Goal: Book appointment/travel/reservation

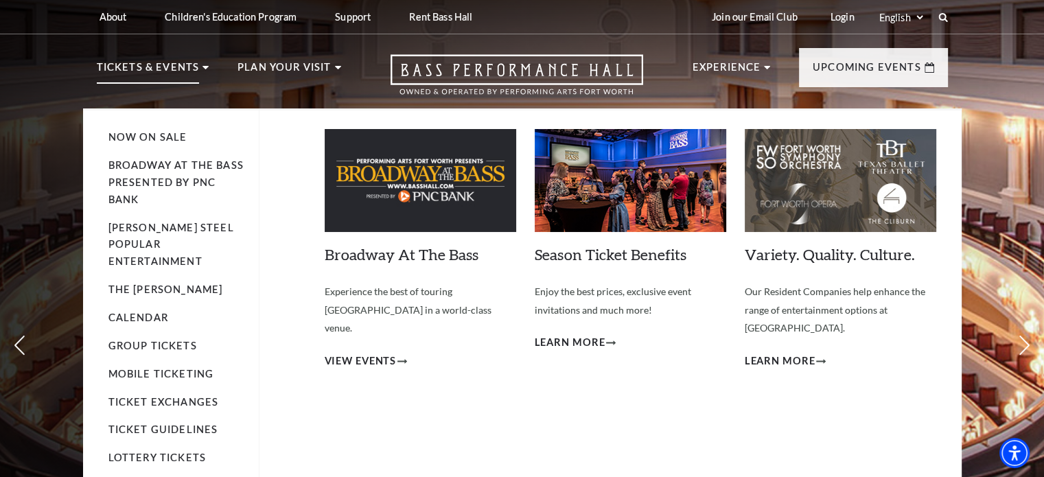
click at [165, 175] on link "Broadway At The Bass presented by PNC Bank" at bounding box center [175, 182] width 135 height 46
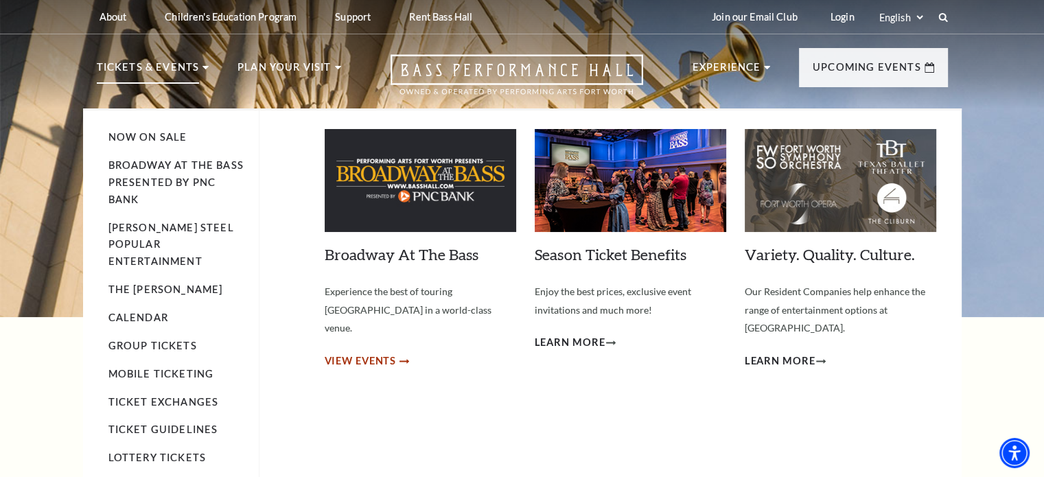
click at [366, 353] on span "View Events" at bounding box center [361, 361] width 72 height 17
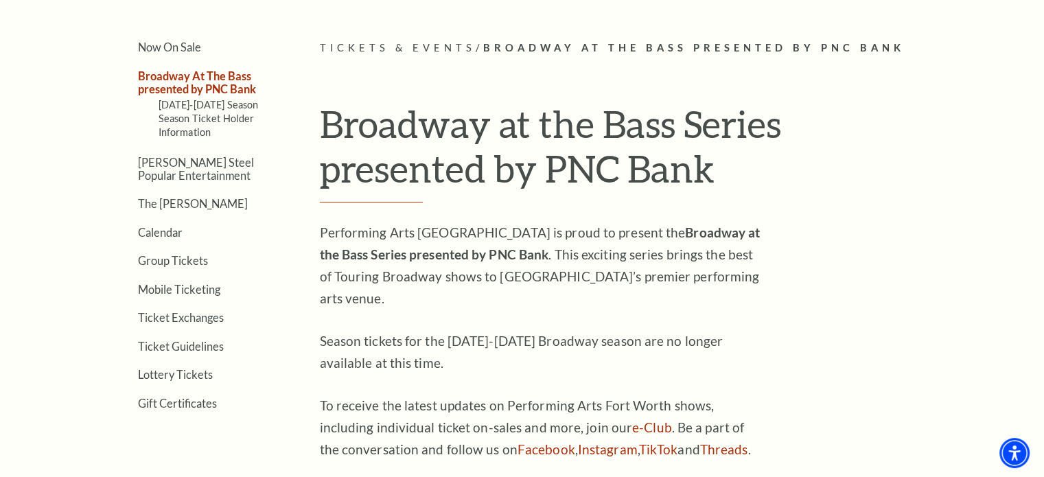
scroll to position [343, 0]
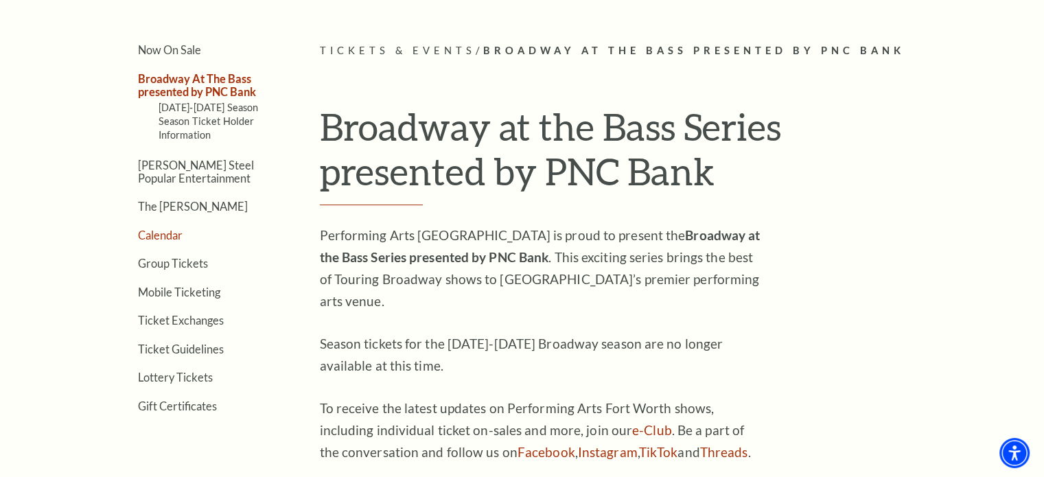
click at [148, 231] on link "Calendar" at bounding box center [160, 235] width 45 height 13
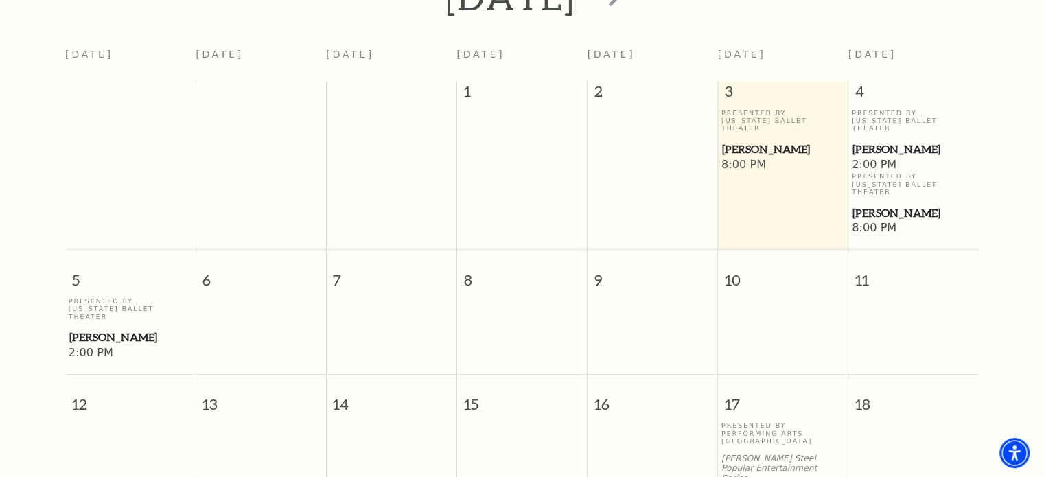
scroll to position [258, 0]
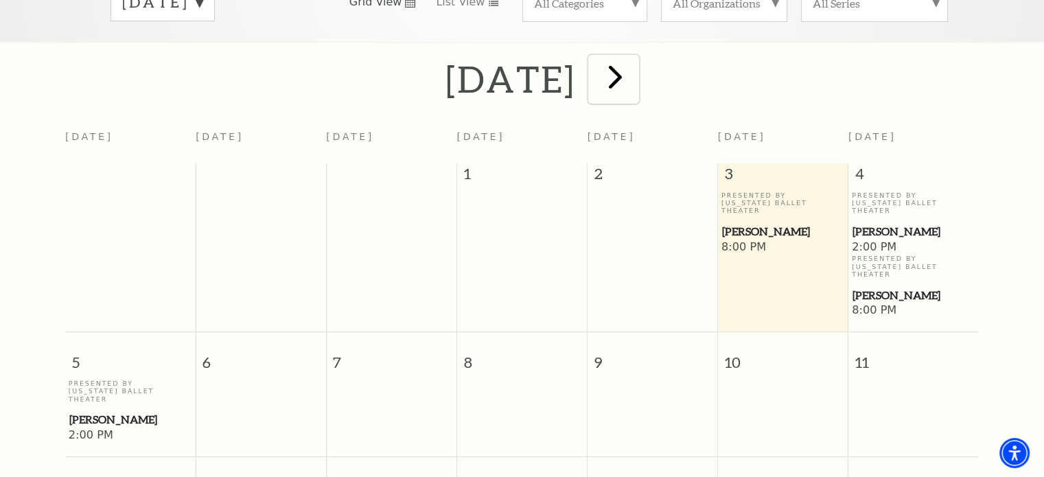
click at [635, 57] on span "next" at bounding box center [615, 76] width 39 height 39
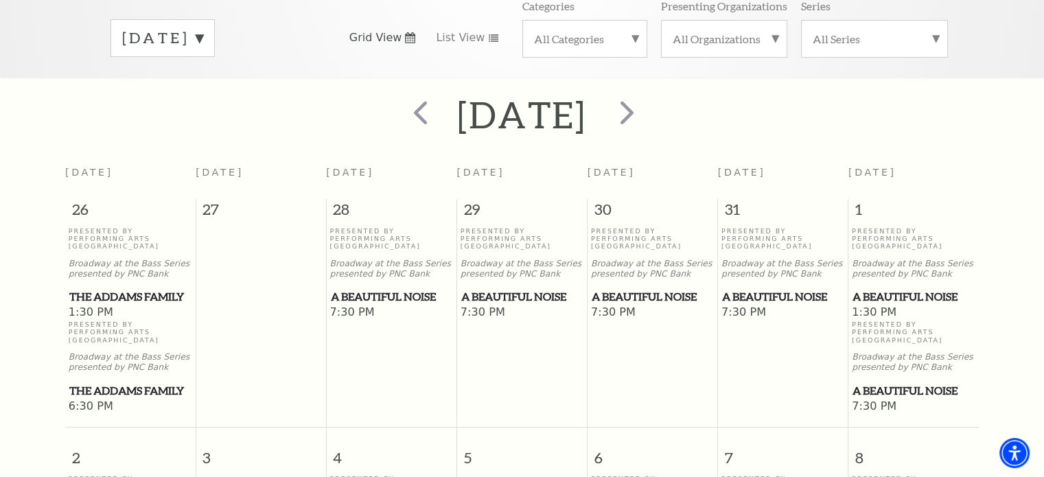
scroll to position [189, 0]
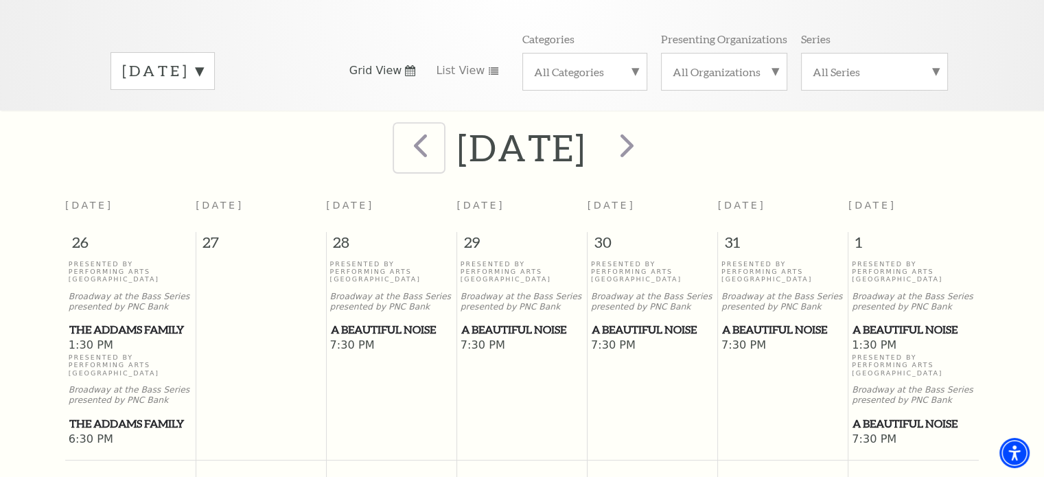
click at [401, 134] on span "prev" at bounding box center [420, 145] width 39 height 39
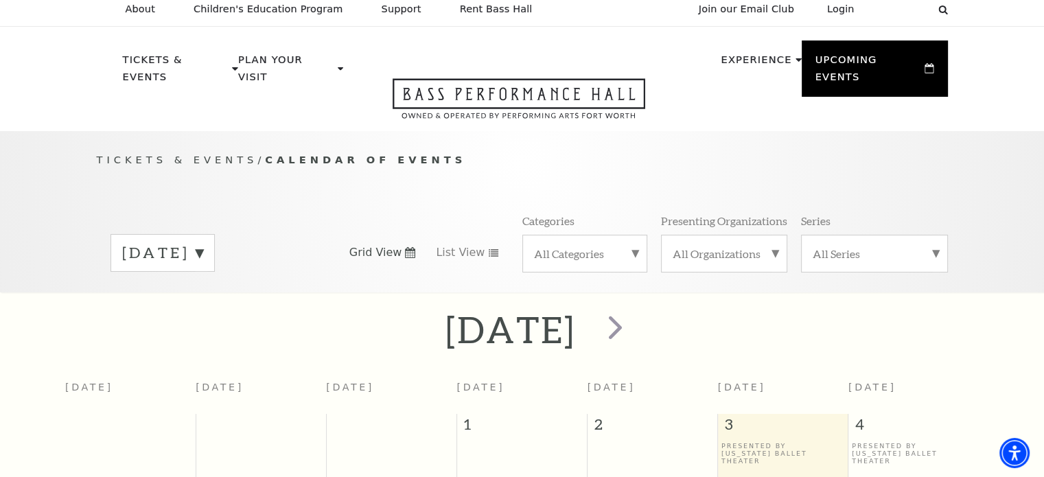
scroll to position [0, 0]
